Goal: Task Accomplishment & Management: Use online tool/utility

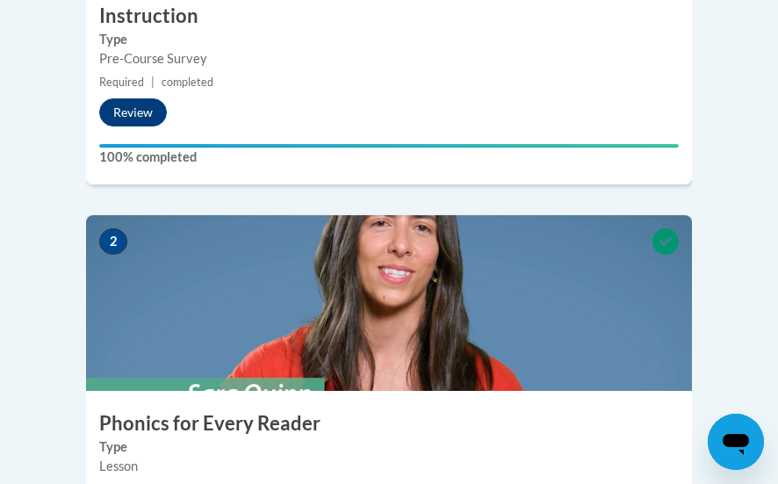
scroll to position [950, 0]
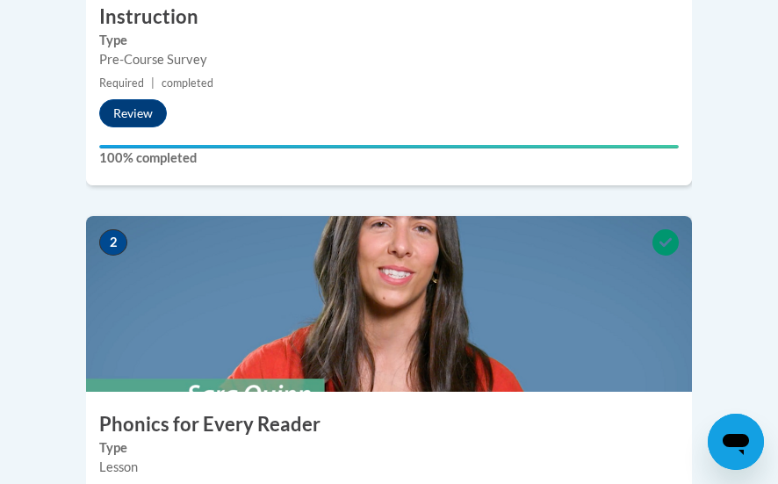
drag, startPoint x: 735, startPoint y: 317, endPoint x: 35, endPoint y: 176, distance: 713.4
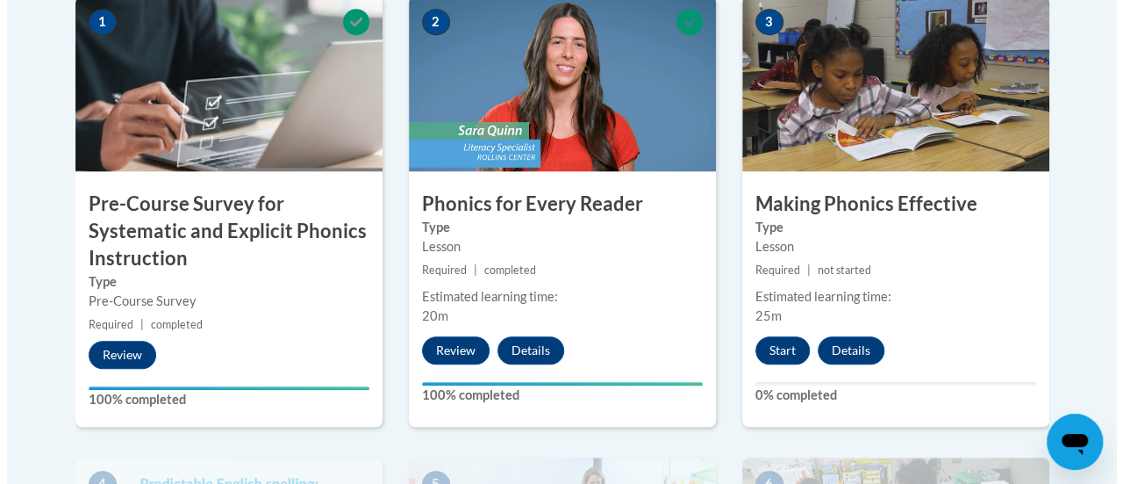
scroll to position [634, 0]
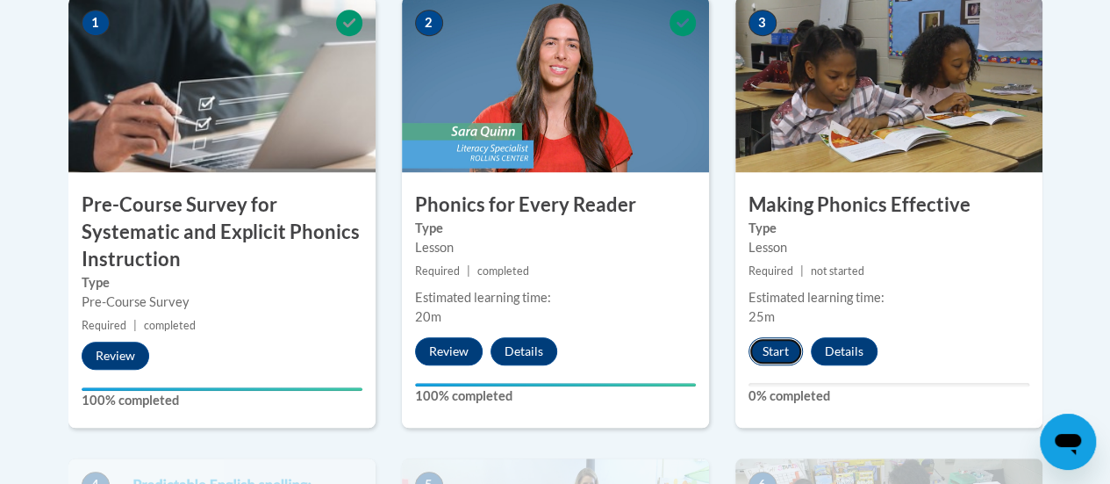
click at [777, 352] on button "Start" at bounding box center [776, 351] width 54 height 28
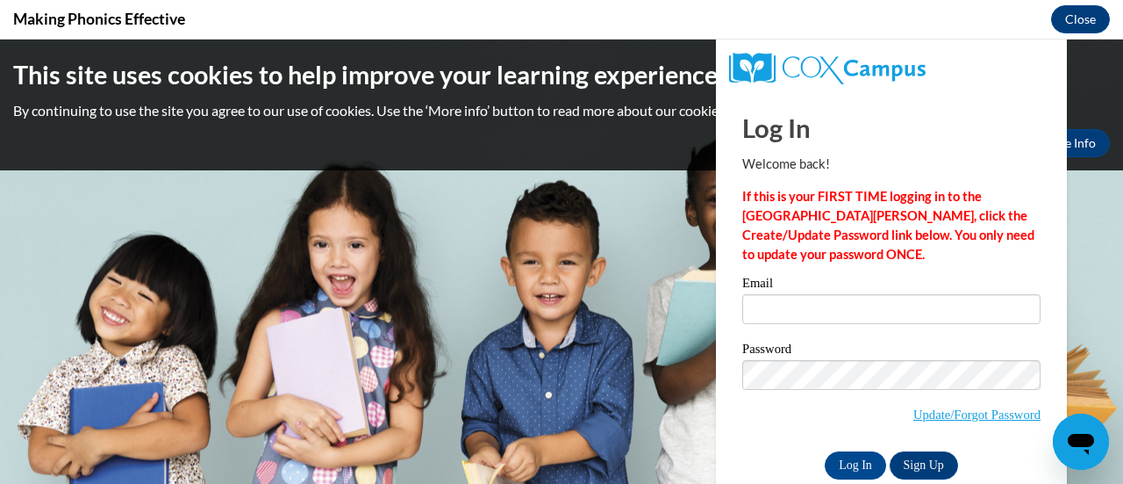
scroll to position [0, 0]
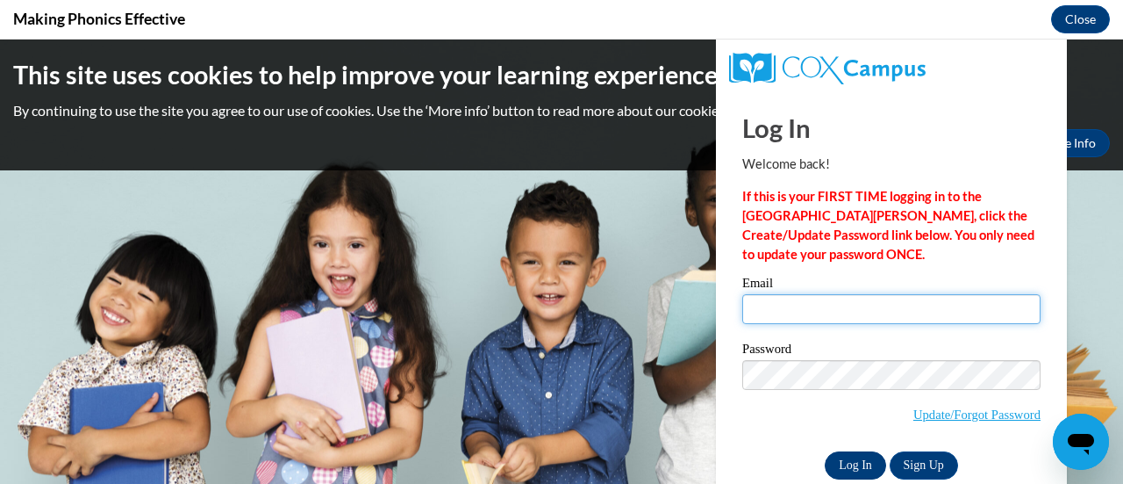
type input "julie.daniel@muskegonorway.org"
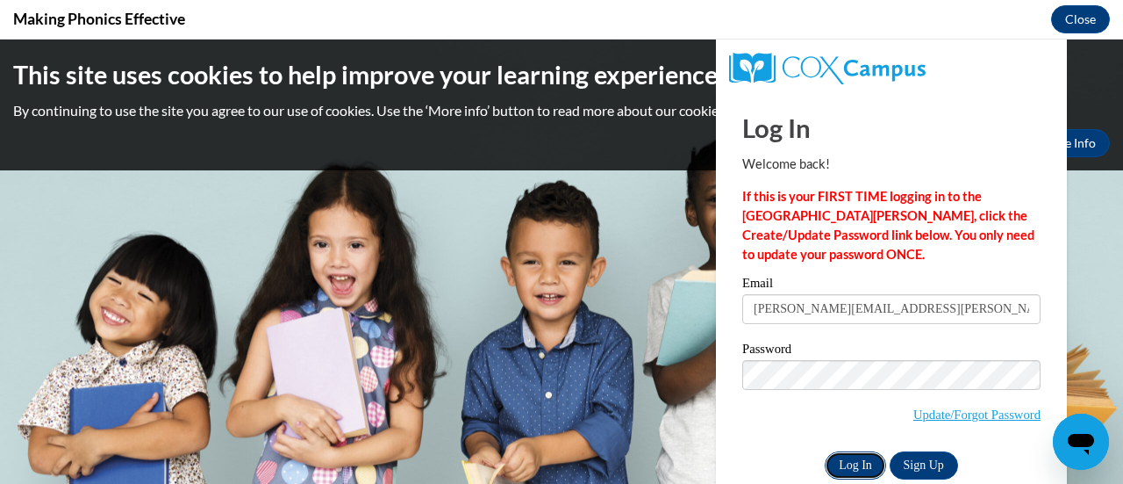
click at [777, 461] on input "Log In" at bounding box center [855, 465] width 61 height 28
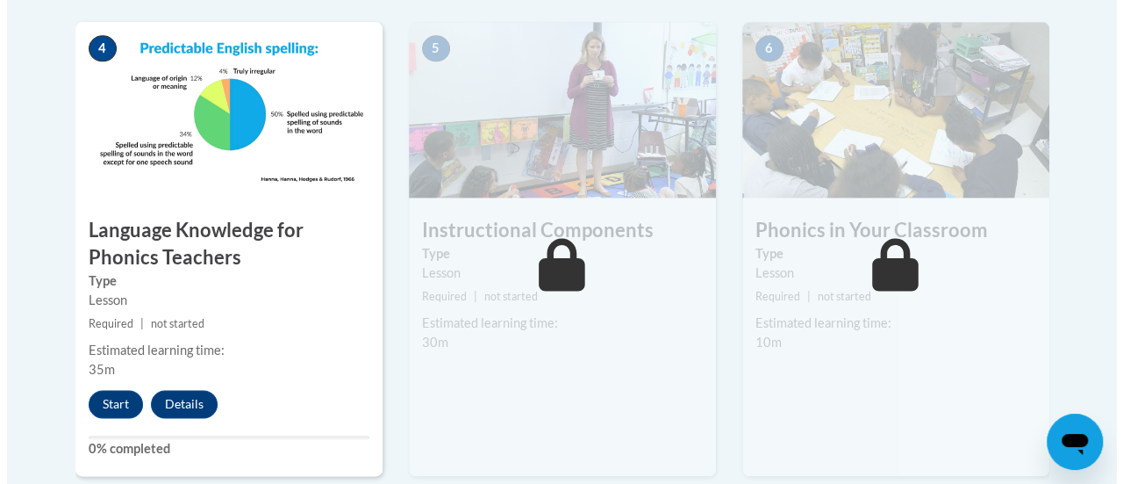
scroll to position [1071, 0]
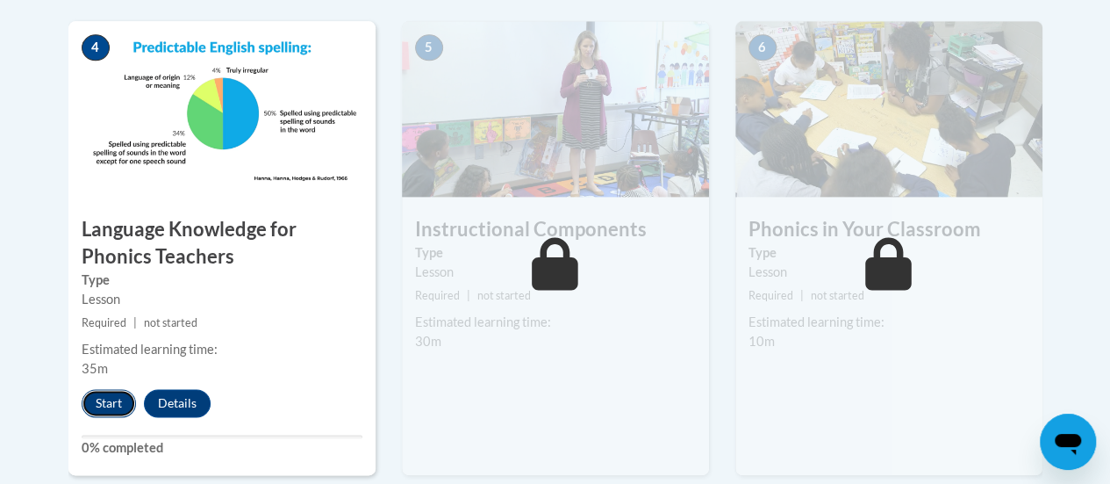
click at [109, 398] on button "Start" at bounding box center [109, 403] width 54 height 28
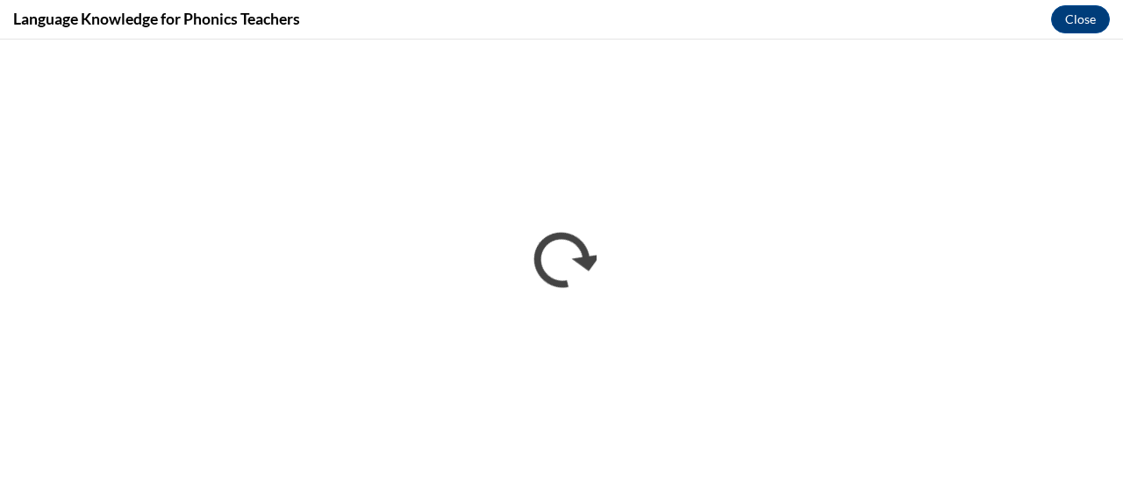
scroll to position [0, 0]
